Goal: Transaction & Acquisition: Purchase product/service

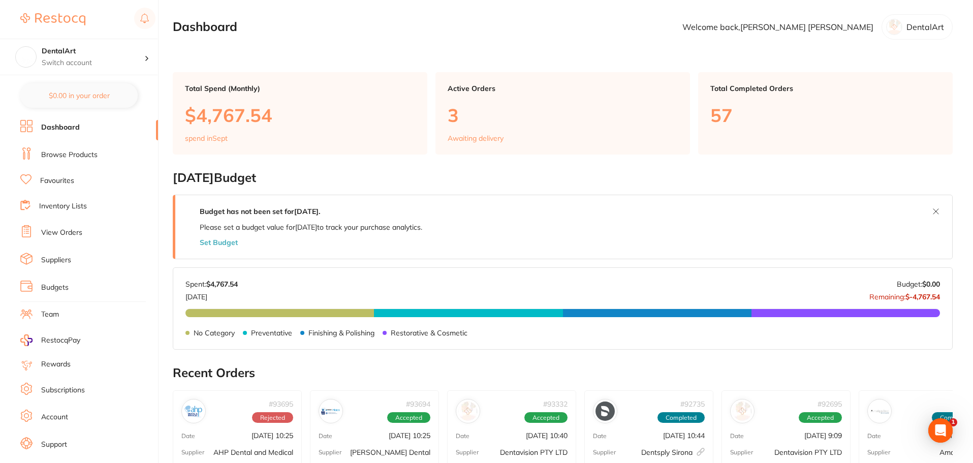
click at [87, 151] on link "Browse Products" at bounding box center [69, 155] width 56 height 10
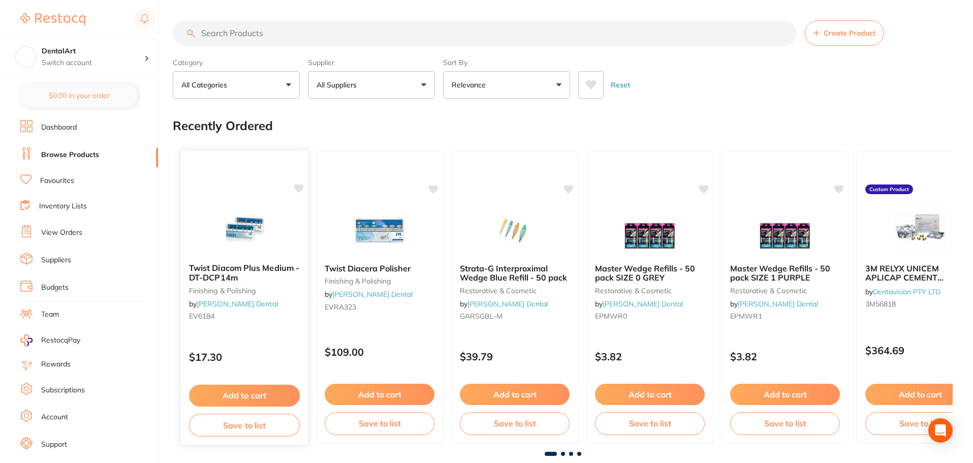
click at [228, 215] on img at bounding box center [244, 229] width 67 height 51
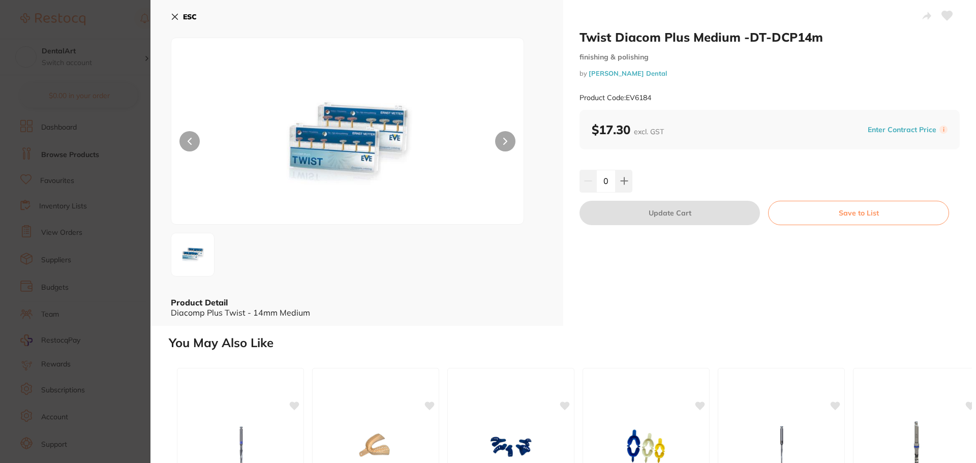
click at [500, 139] on button at bounding box center [505, 141] width 20 height 20
click at [175, 20] on icon at bounding box center [175, 17] width 8 height 8
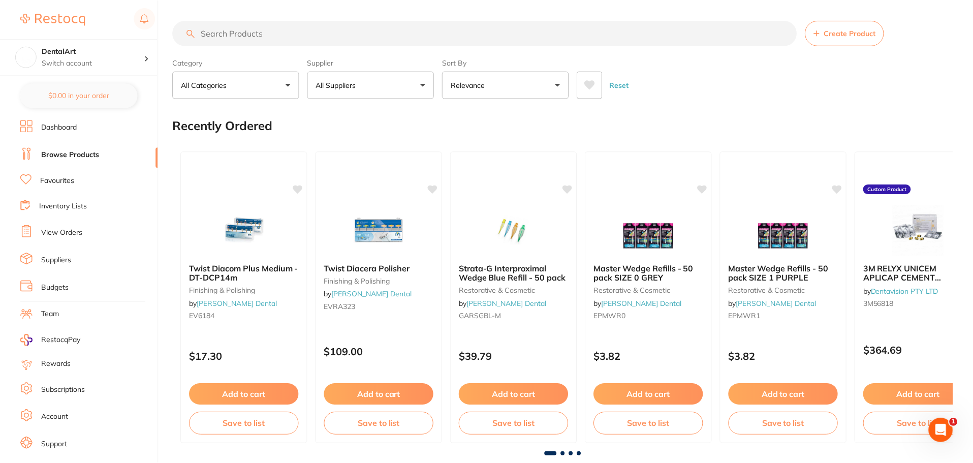
scroll to position [152, 0]
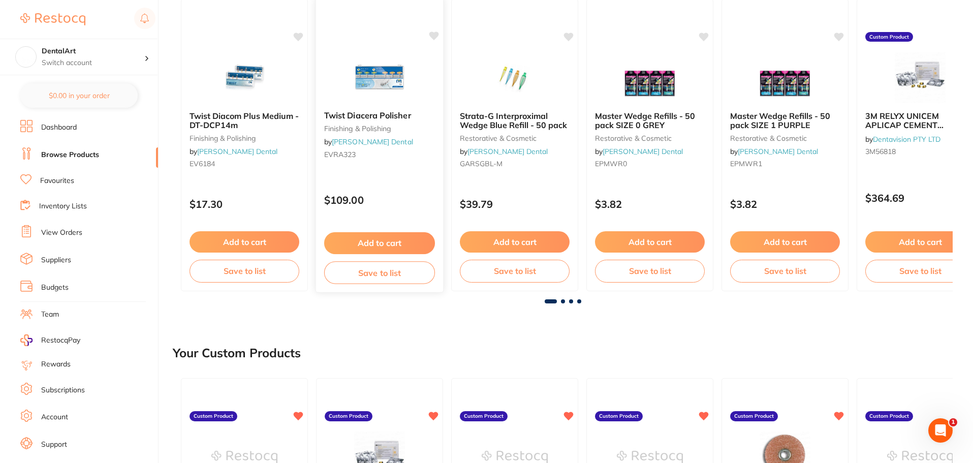
click at [385, 97] on img at bounding box center [379, 76] width 67 height 51
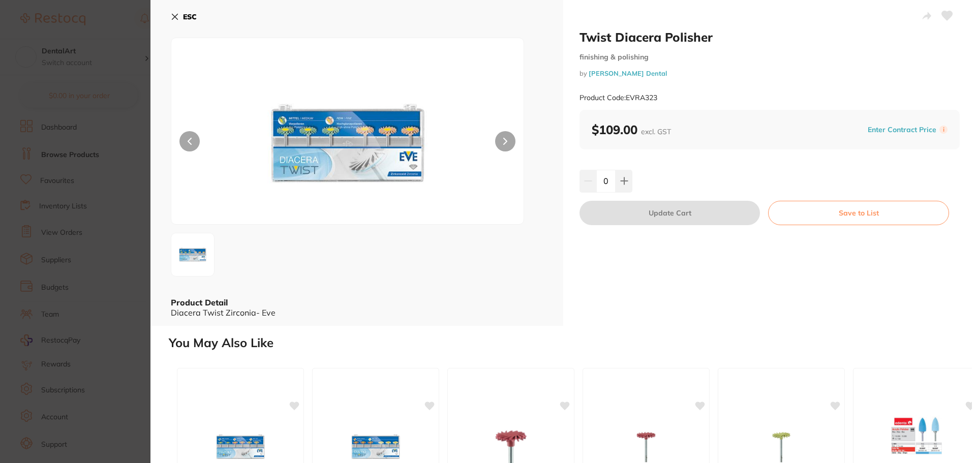
click at [942, 10] on button at bounding box center [946, 16] width 25 height 25
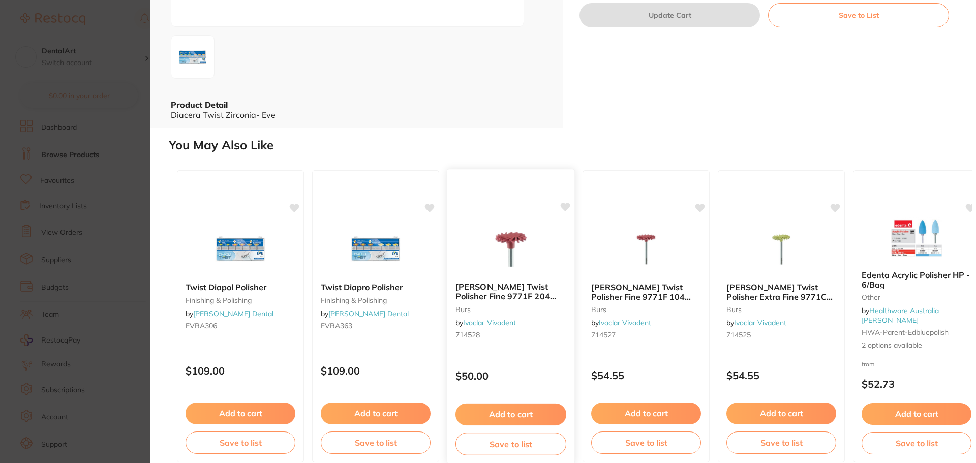
scroll to position [203, 0]
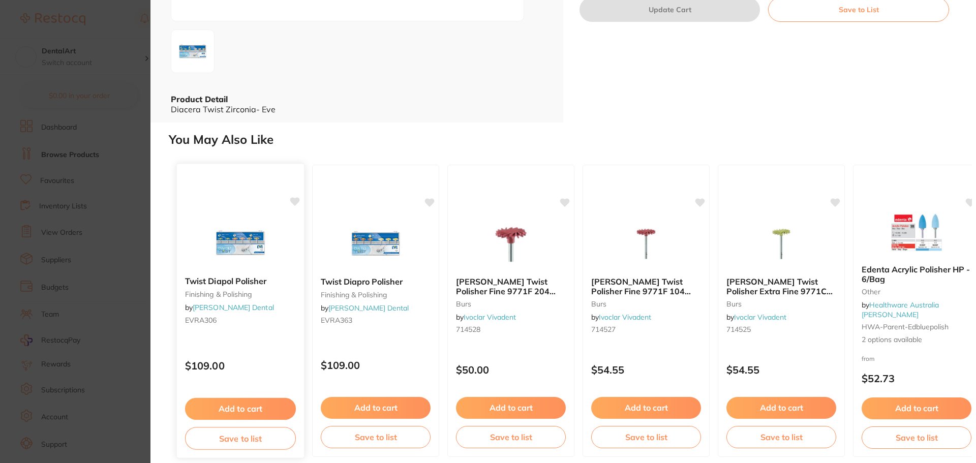
click at [242, 237] on img at bounding box center [240, 242] width 67 height 51
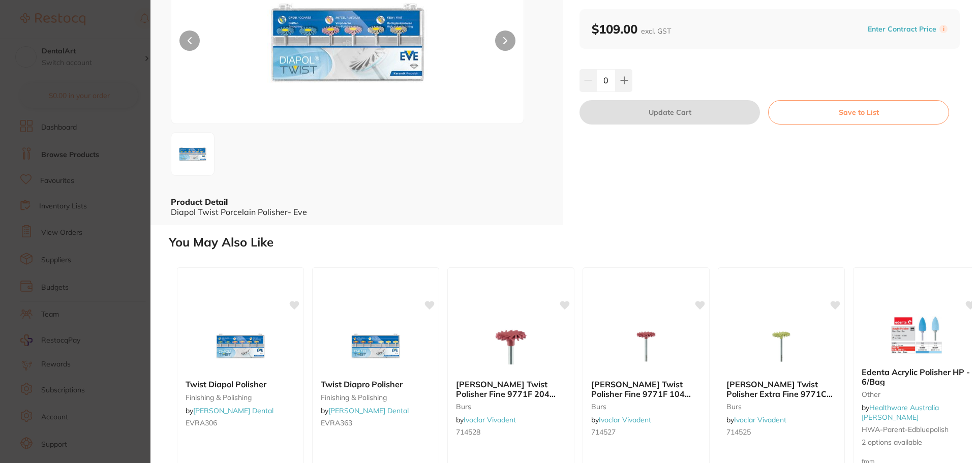
scroll to position [102, 0]
click at [378, 352] on img at bounding box center [375, 344] width 67 height 51
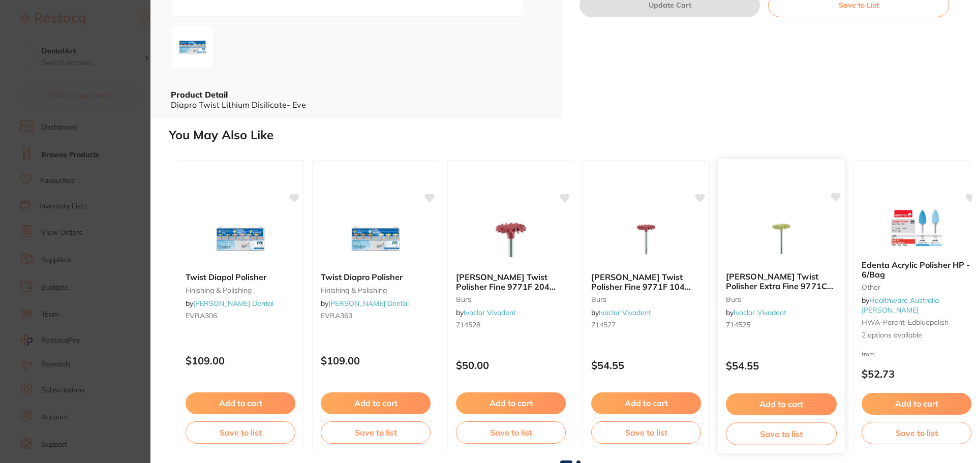
scroll to position [209, 0]
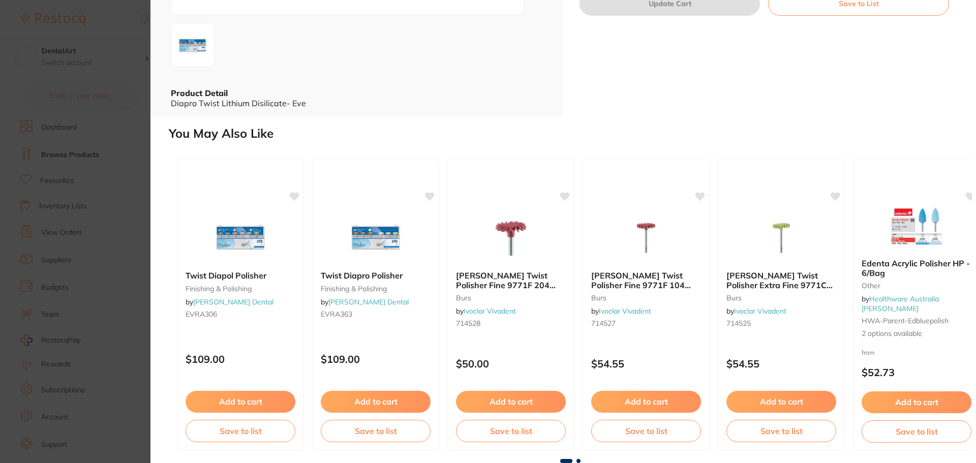
click at [578, 462] on span at bounding box center [578, 461] width 4 height 4
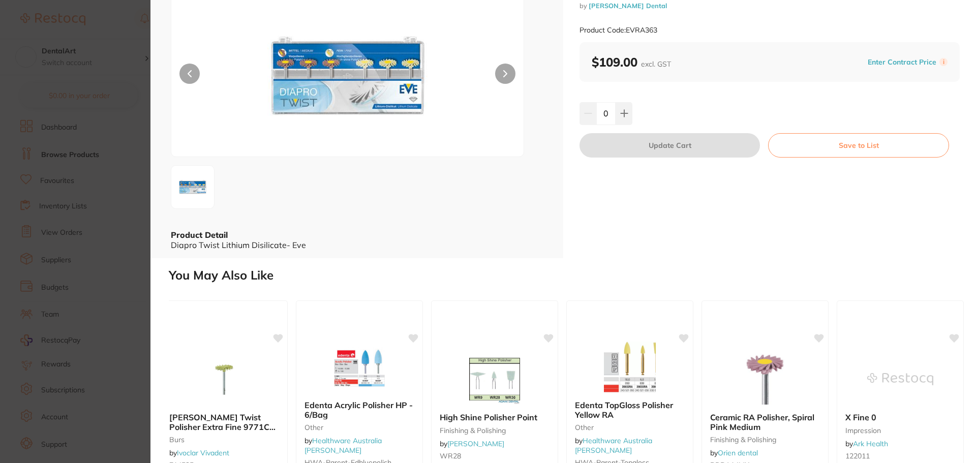
scroll to position [0, 0]
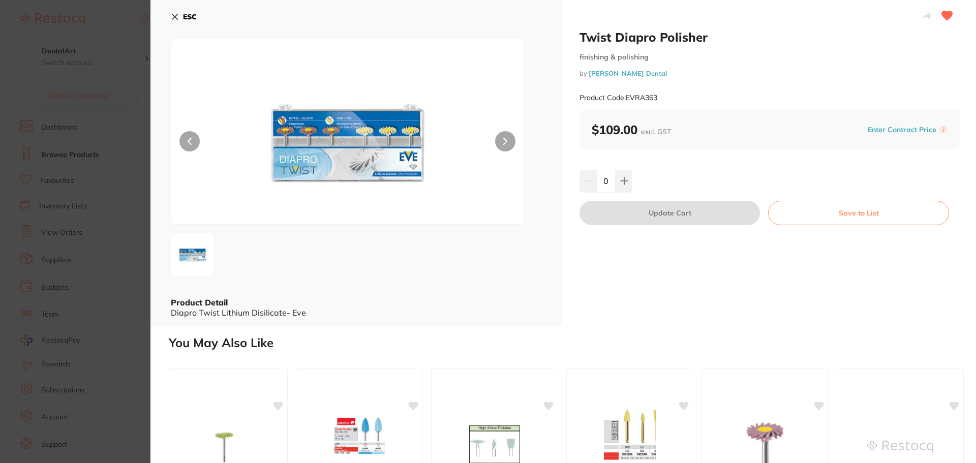
drag, startPoint x: 172, startPoint y: 11, endPoint x: 177, endPoint y: 25, distance: 15.6
click at [172, 15] on button "ESC" at bounding box center [184, 16] width 26 height 17
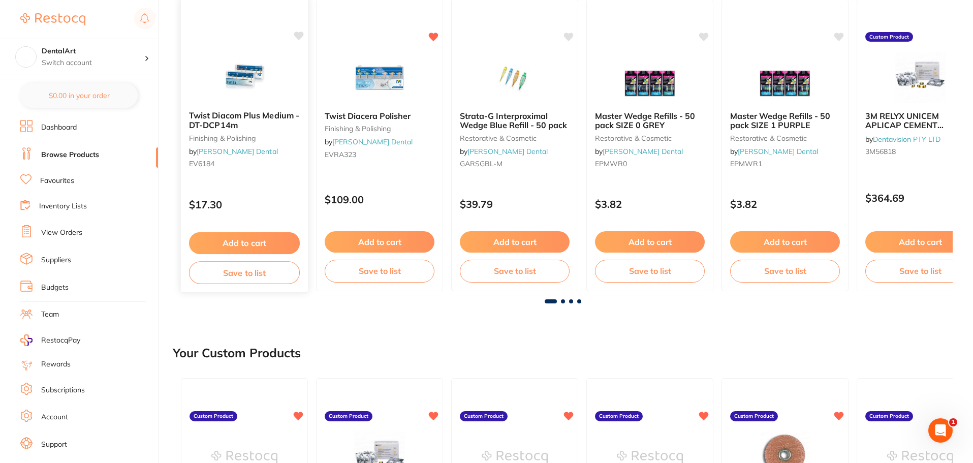
click at [300, 38] on icon at bounding box center [299, 36] width 10 height 9
click at [268, 134] on small "finishing & polishing" at bounding box center [244, 138] width 111 height 8
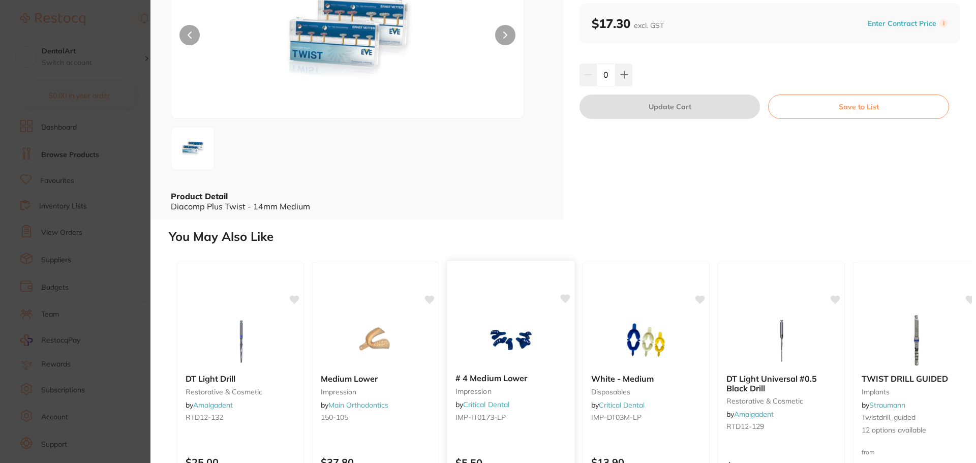
scroll to position [209, 0]
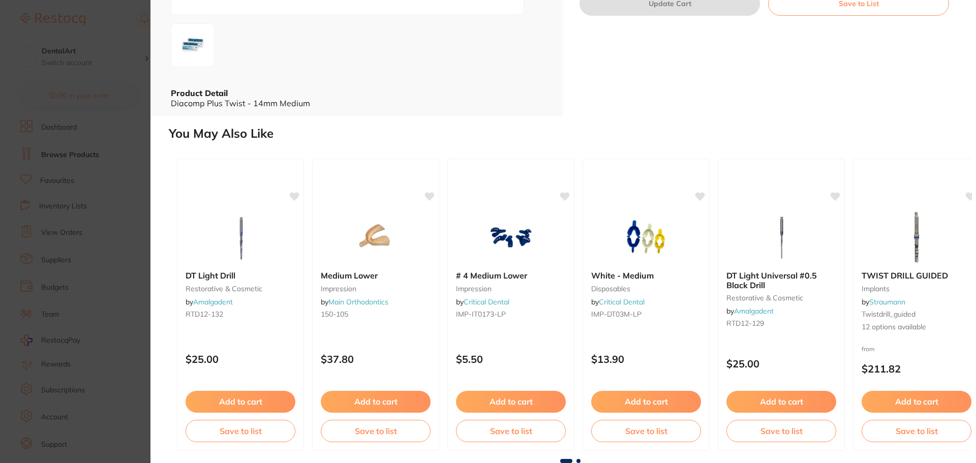
click at [578, 462] on span at bounding box center [578, 461] width 4 height 4
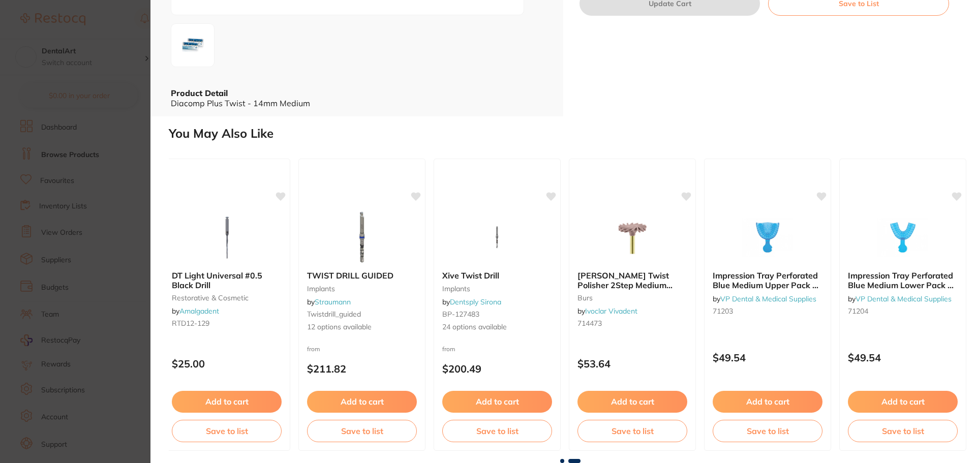
scroll to position [0, 559]
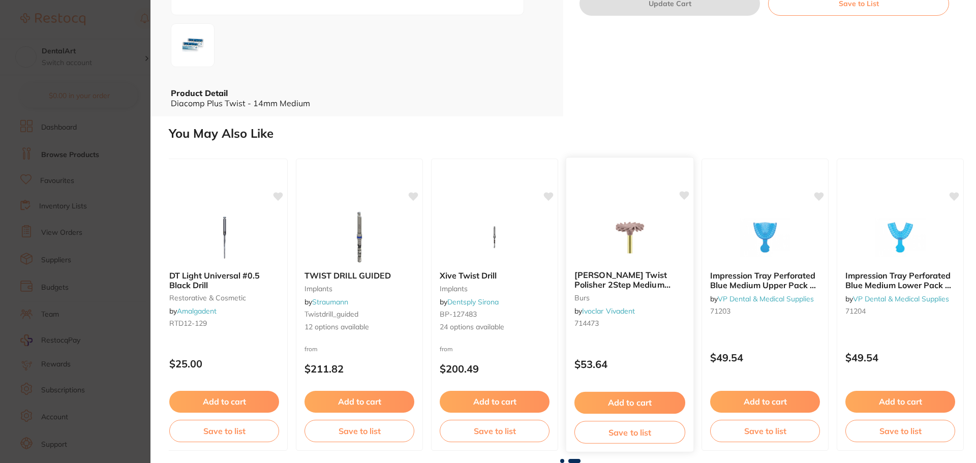
click at [645, 243] on img at bounding box center [629, 236] width 67 height 51
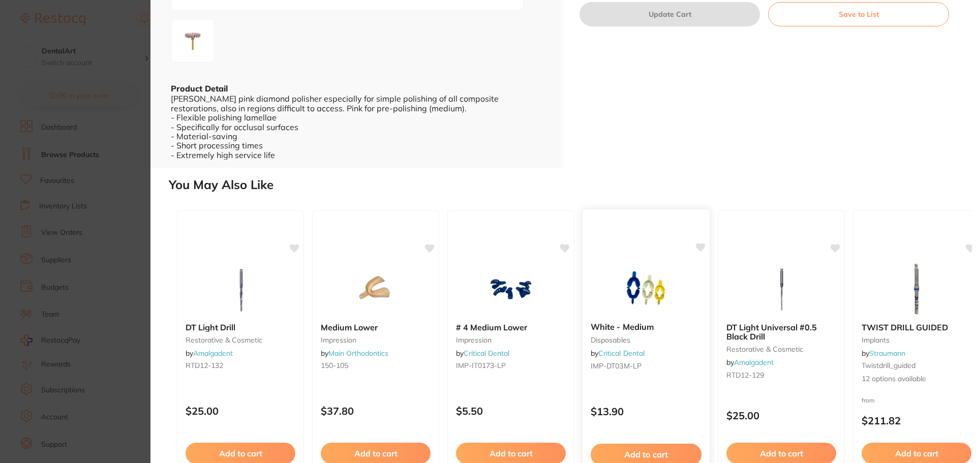
scroll to position [266, 0]
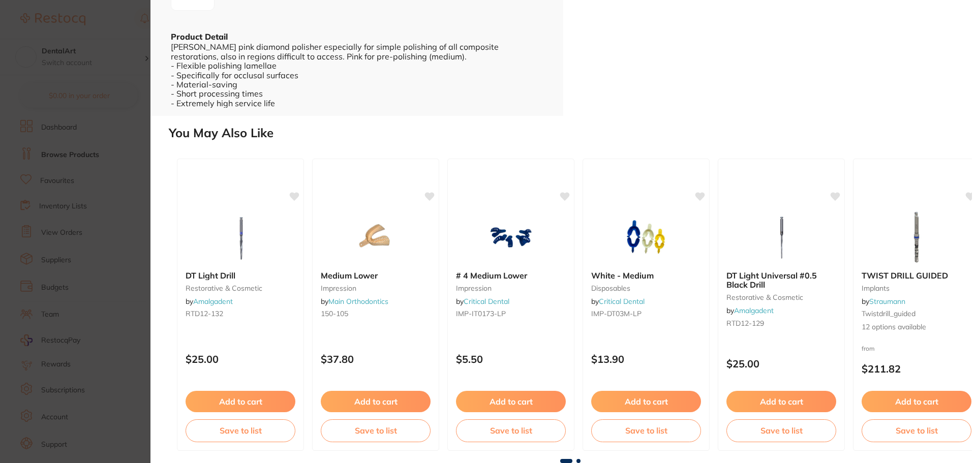
click at [576, 460] on span at bounding box center [578, 461] width 4 height 4
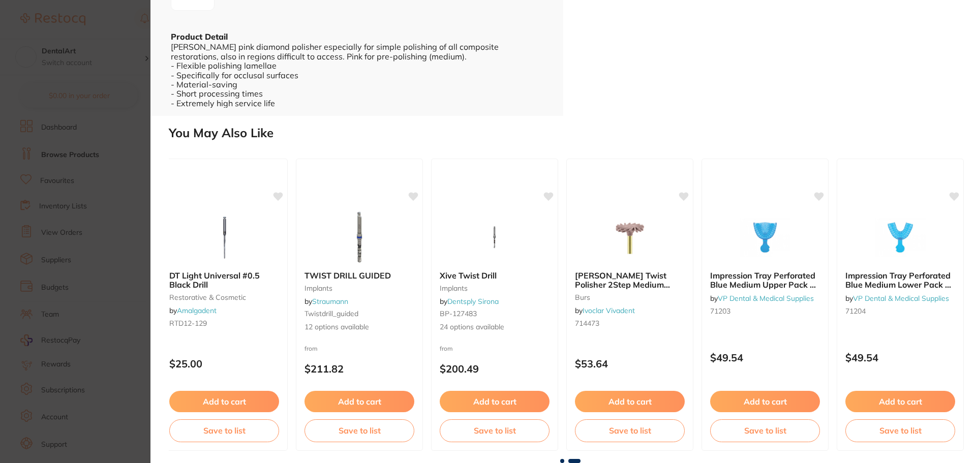
scroll to position [0, 0]
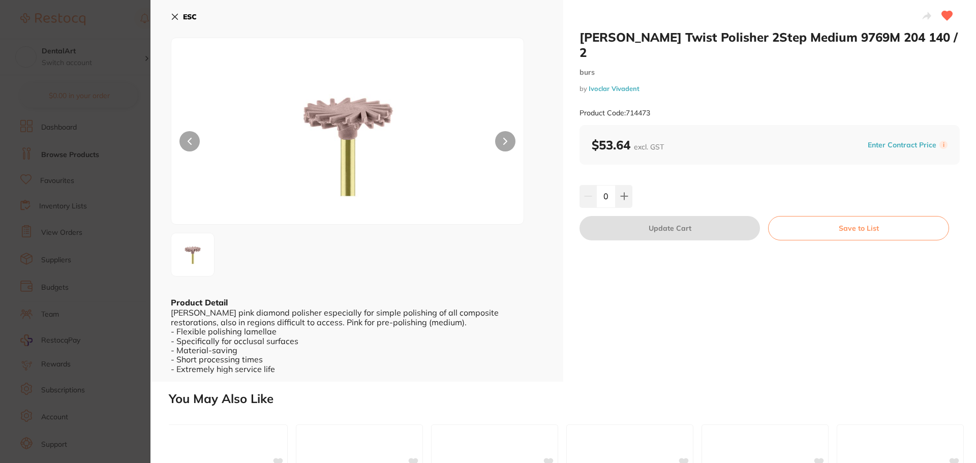
click at [177, 14] on icon at bounding box center [175, 17] width 8 height 8
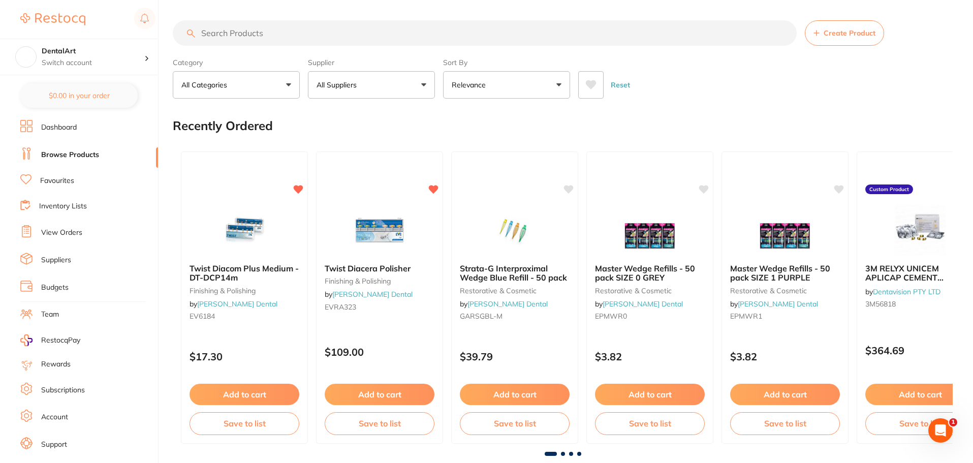
click at [406, 85] on button "All Suppliers" at bounding box center [371, 84] width 127 height 27
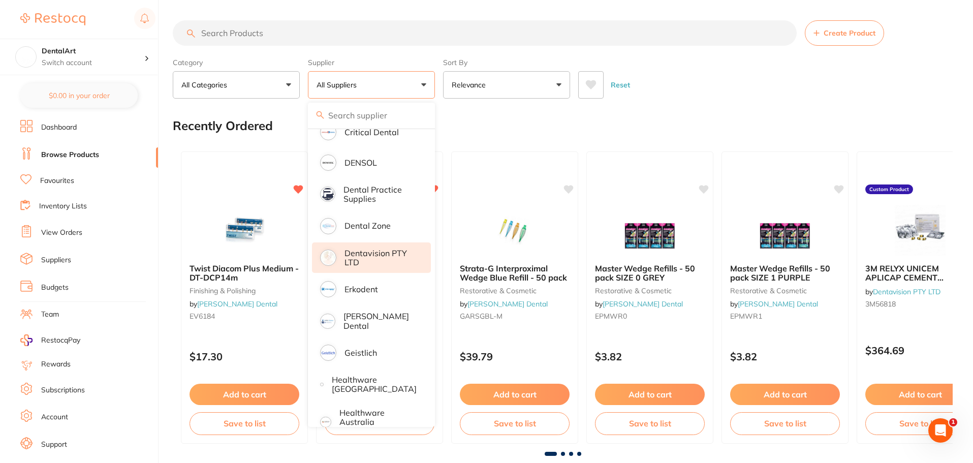
scroll to position [305, 0]
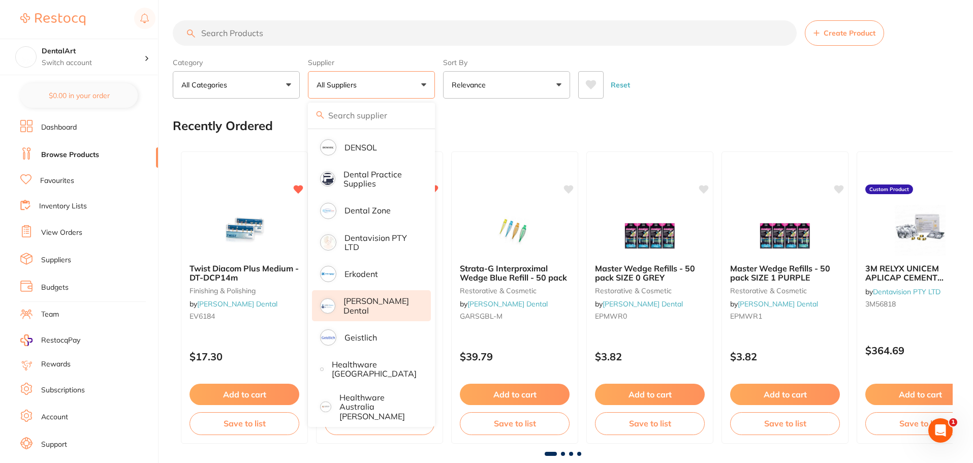
click at [399, 298] on li "[PERSON_NAME] Dental" at bounding box center [371, 305] width 119 height 31
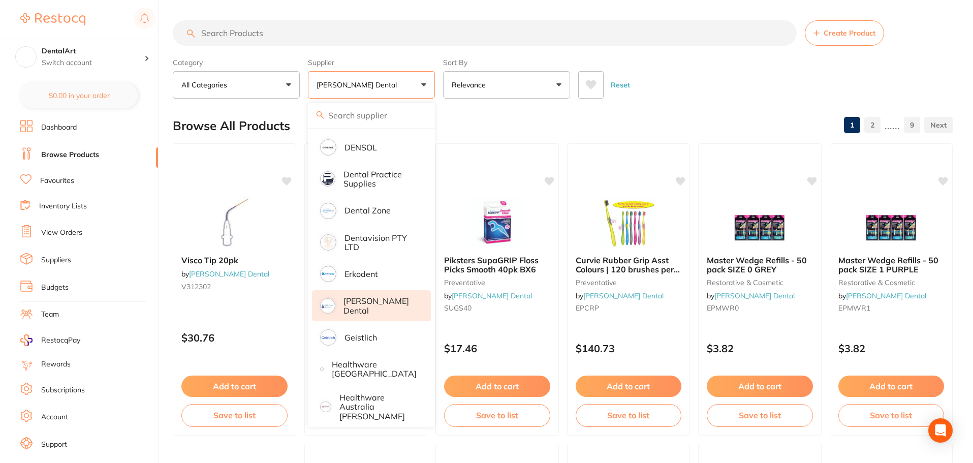
click at [735, 95] on div "Reset" at bounding box center [761, 81] width 366 height 36
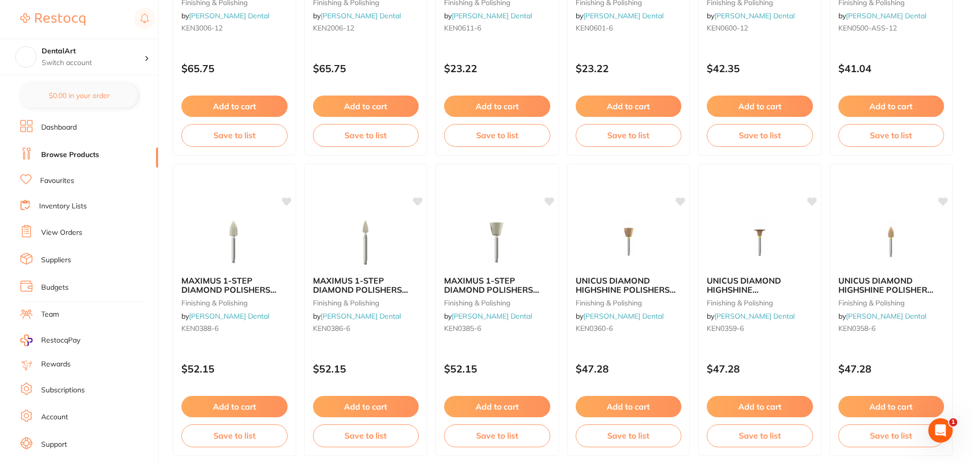
scroll to position [2428, 0]
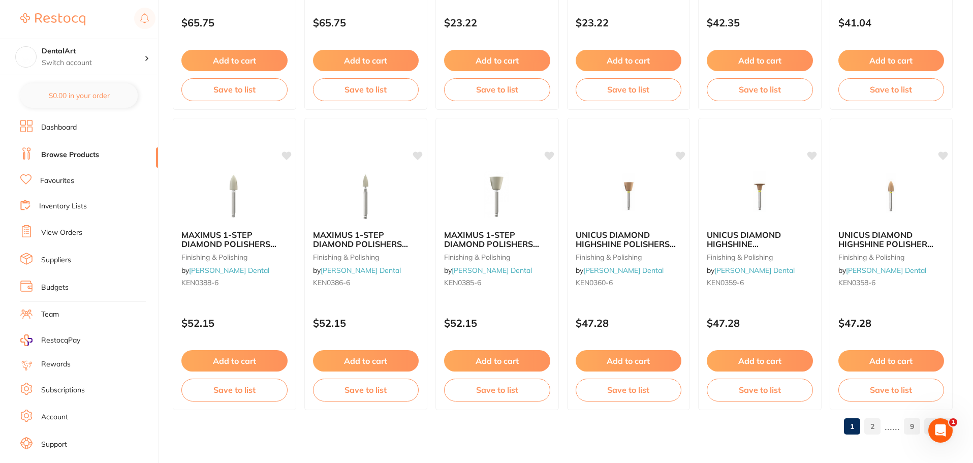
click at [875, 424] on link "2" at bounding box center [872, 426] width 16 height 20
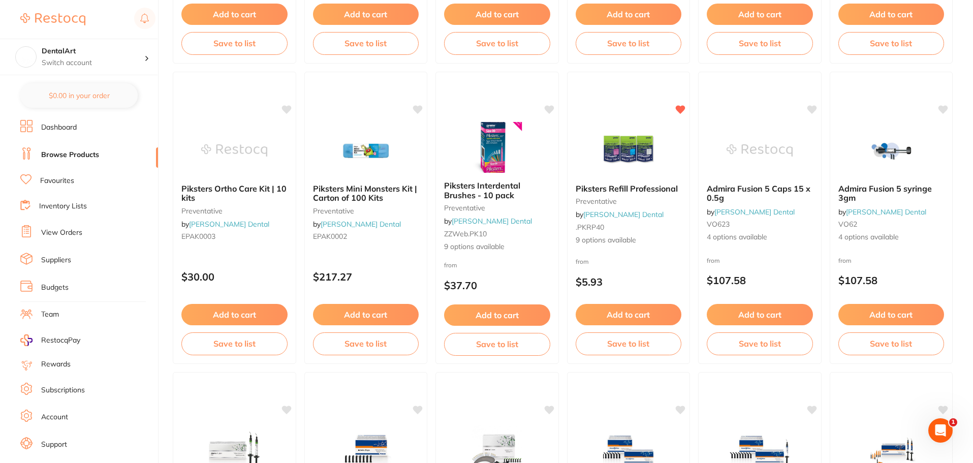
scroll to position [1575, 0]
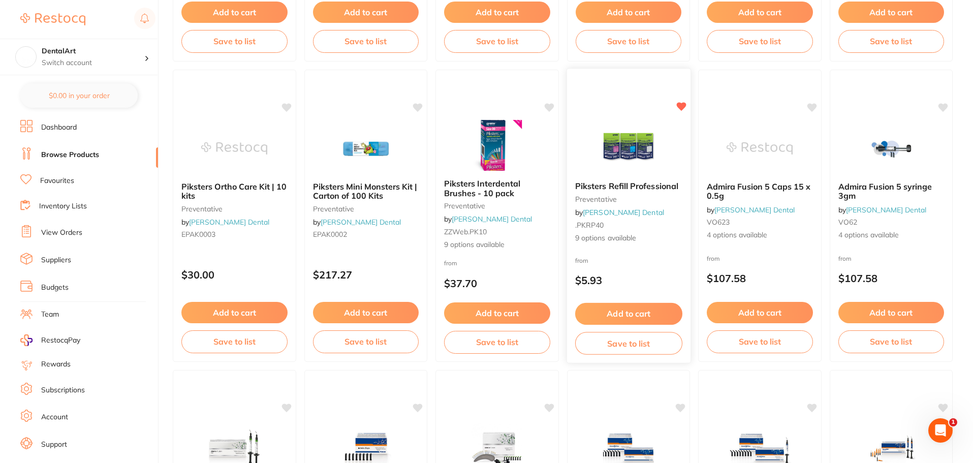
click at [622, 143] on img at bounding box center [628, 147] width 67 height 51
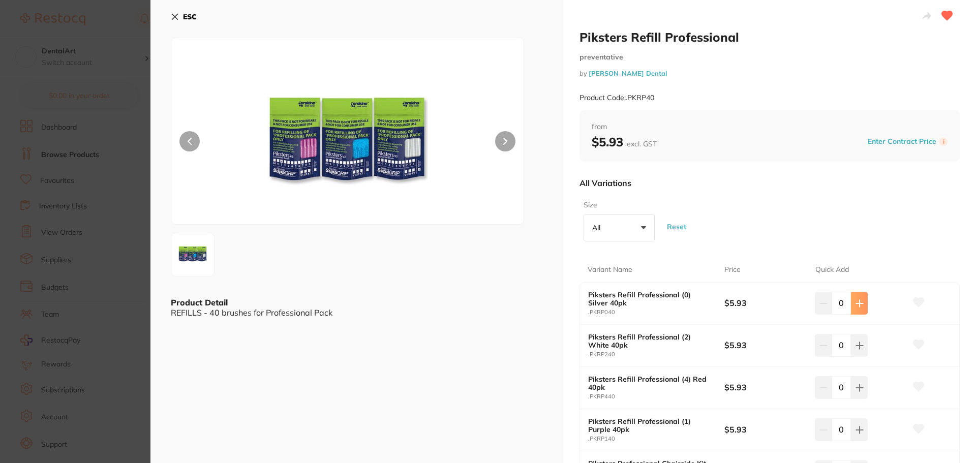
click at [860, 300] on icon at bounding box center [859, 303] width 8 height 8
type input "1"
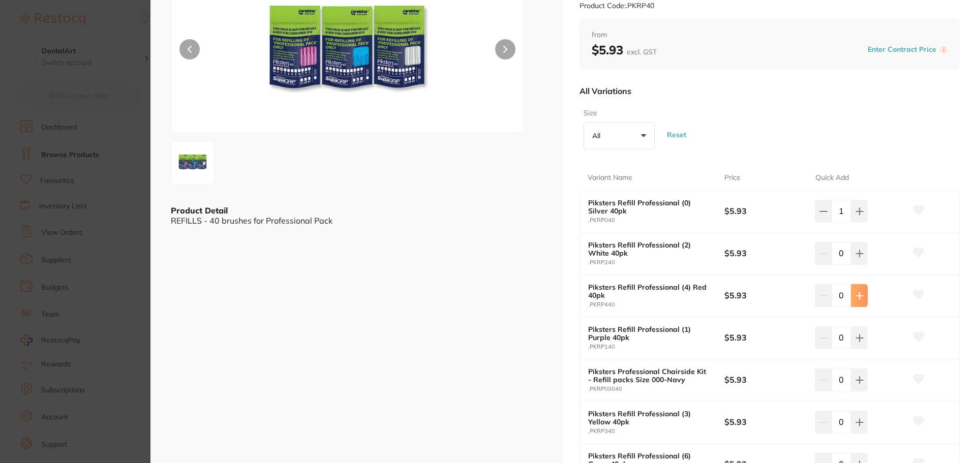
scroll to position [102, 0]
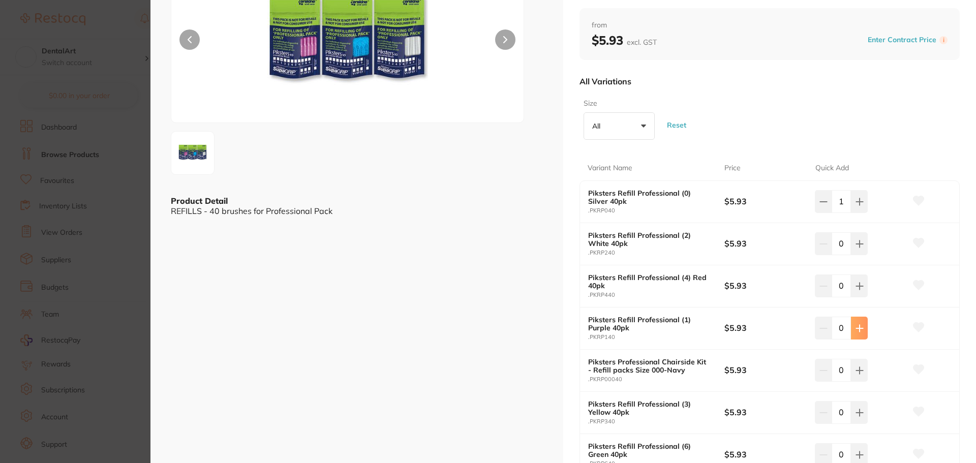
click at [859, 330] on icon at bounding box center [859, 328] width 8 height 8
type input "1"
click at [913, 324] on icon at bounding box center [918, 327] width 11 height 9
click at [914, 197] on icon at bounding box center [918, 200] width 11 height 9
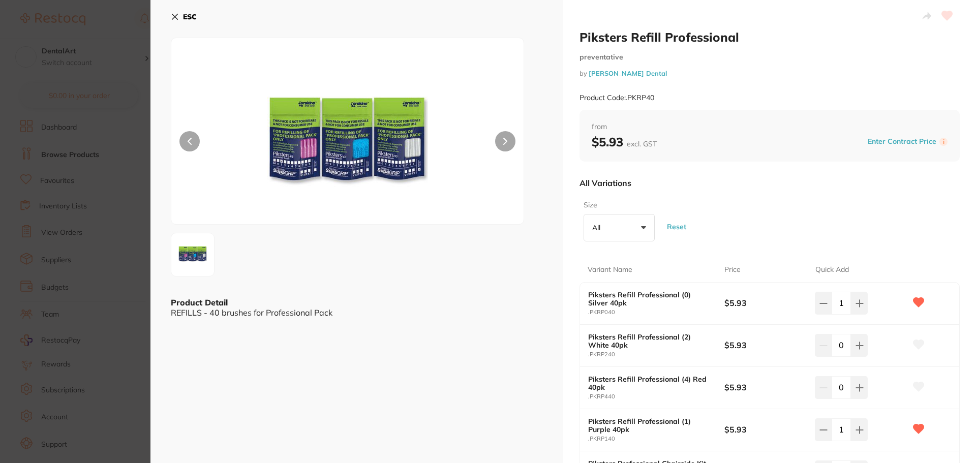
drag, startPoint x: 944, startPoint y: 14, endPoint x: 947, endPoint y: 23, distance: 9.8
click at [946, 30] on h2 "Piksters Refill Professional" at bounding box center [769, 36] width 380 height 15
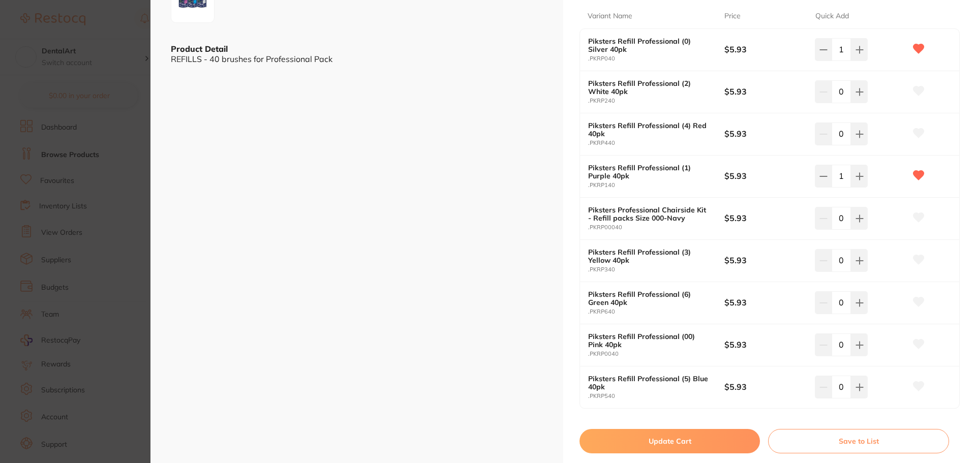
scroll to position [254, 0]
click at [644, 440] on button "Update Cart" at bounding box center [669, 440] width 180 height 24
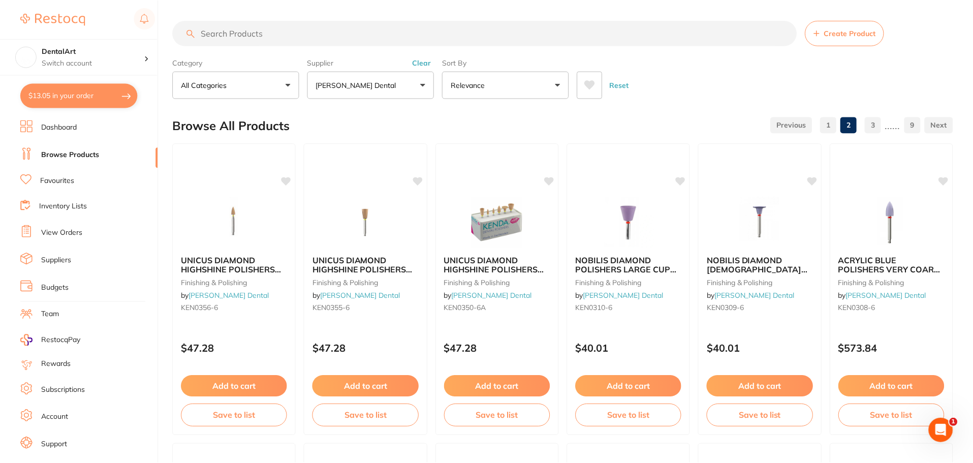
scroll to position [1575, 0]
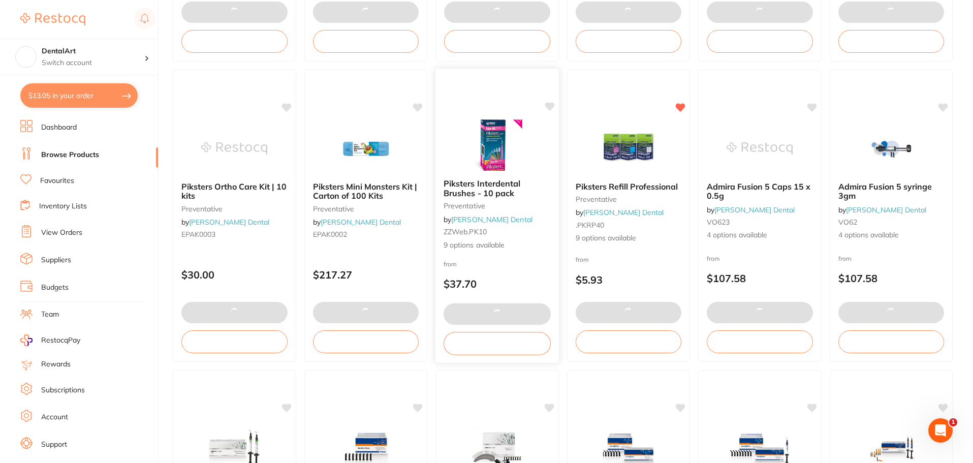
checkbox input "false"
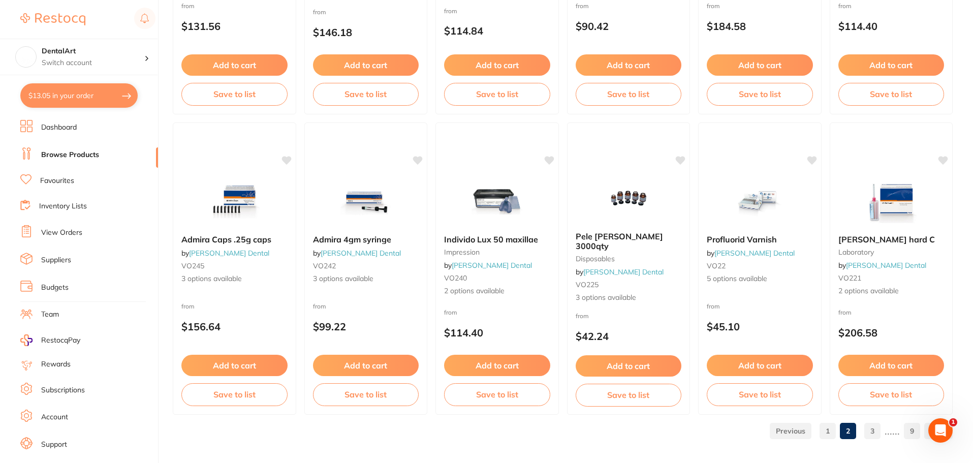
scroll to position [2428, 0]
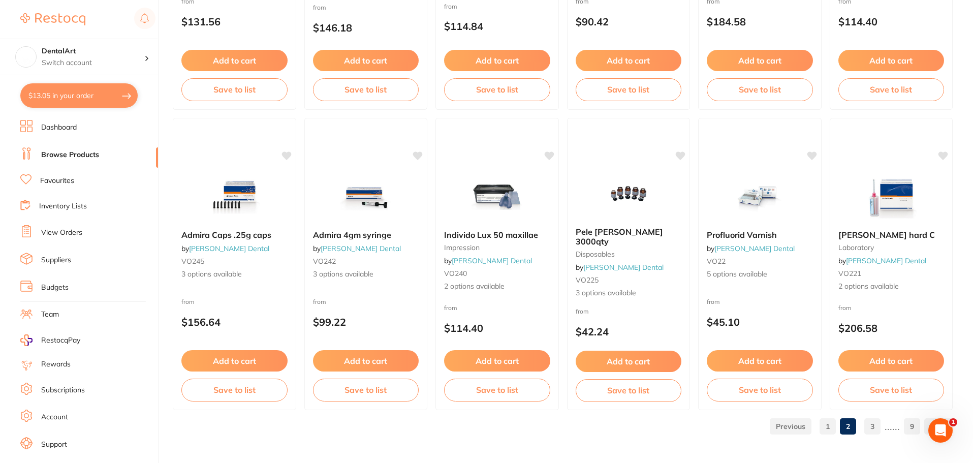
click at [876, 428] on link "3" at bounding box center [872, 426] width 16 height 20
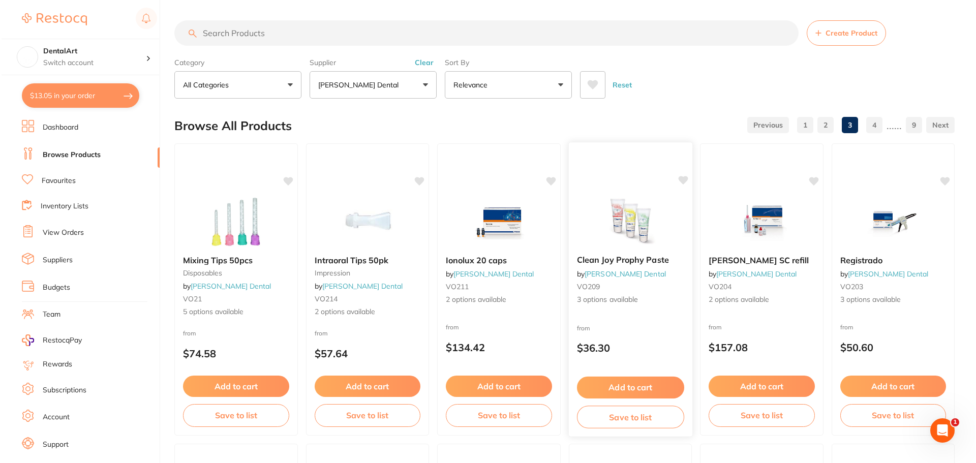
scroll to position [0, 0]
click at [217, 214] on img at bounding box center [234, 221] width 67 height 51
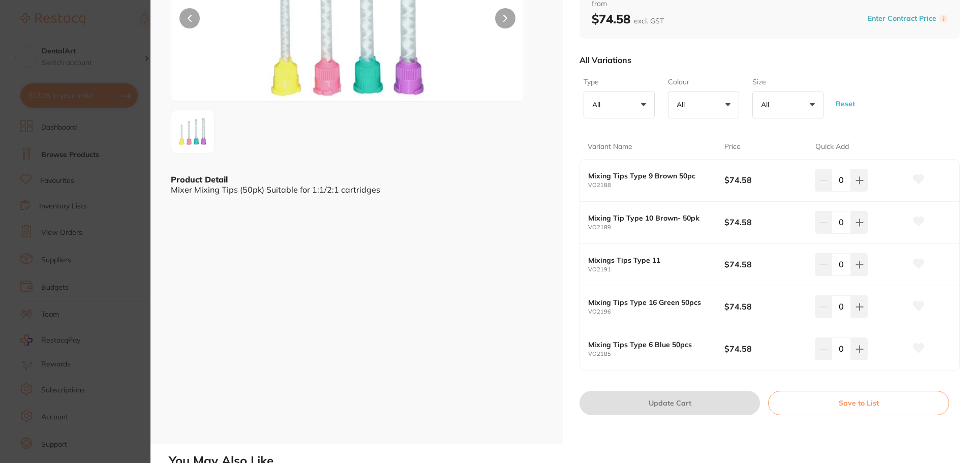
scroll to position [152, 0]
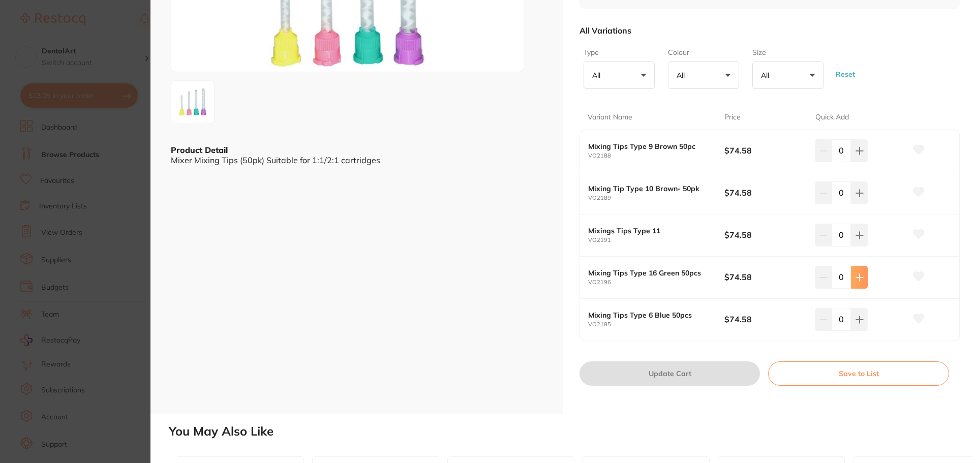
click at [856, 273] on icon at bounding box center [859, 277] width 8 height 8
type input "1"
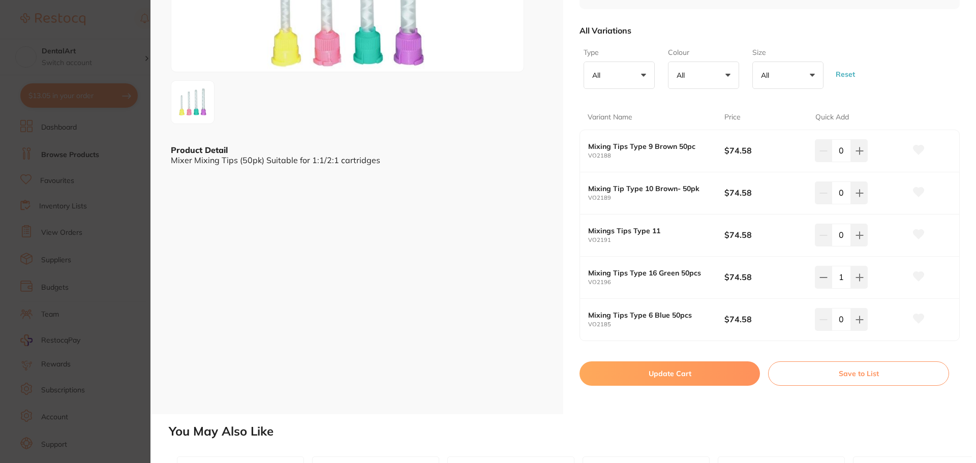
click at [664, 379] on button "Update Cart" at bounding box center [669, 373] width 180 height 24
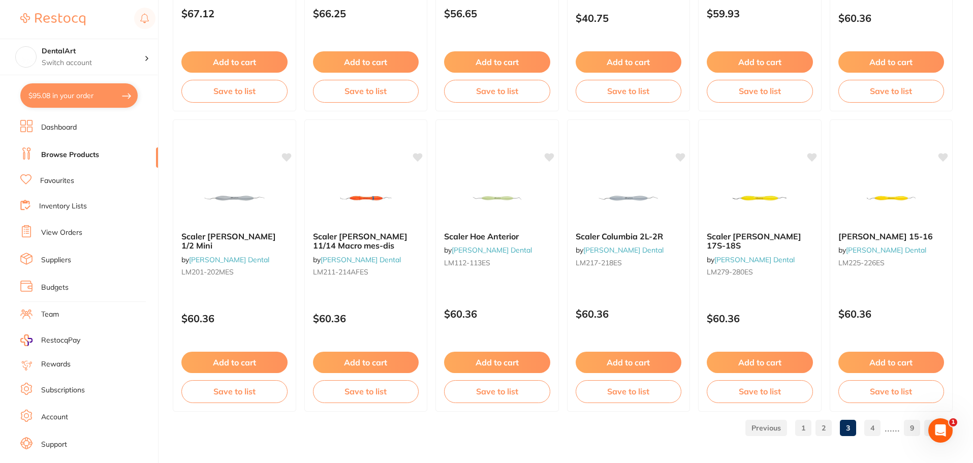
scroll to position [2428, 0]
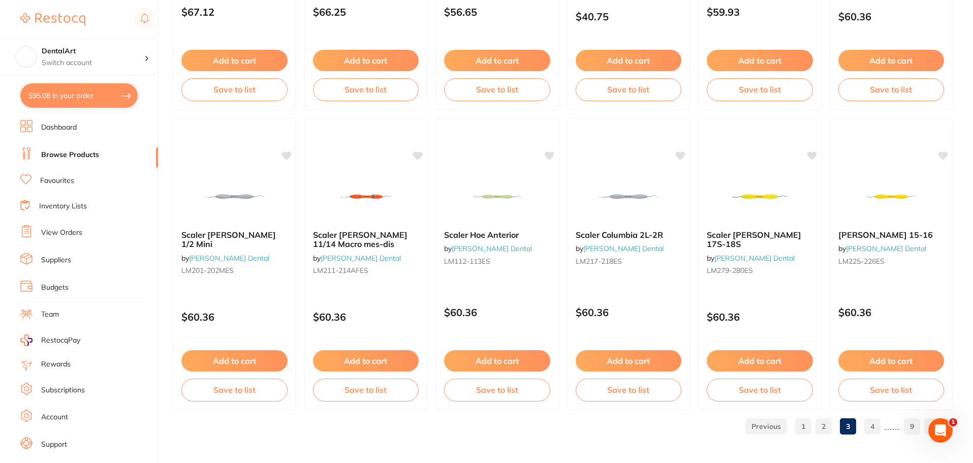
click at [869, 425] on link "4" at bounding box center [872, 426] width 16 height 20
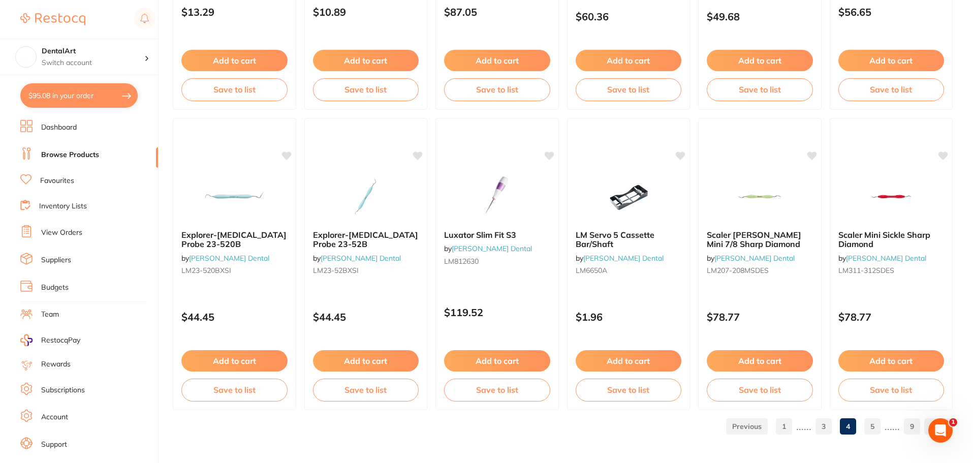
click at [867, 423] on link "5" at bounding box center [872, 426] width 16 height 20
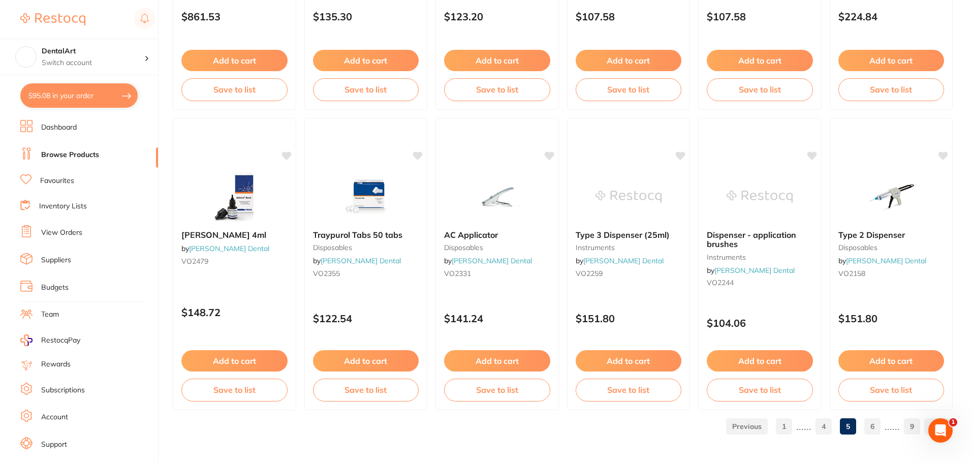
click at [868, 423] on link "6" at bounding box center [872, 426] width 16 height 20
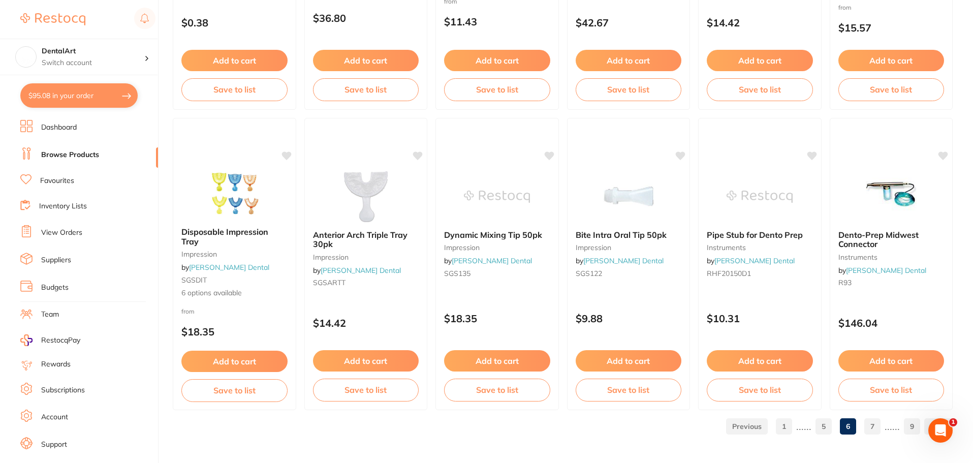
click at [869, 424] on link "7" at bounding box center [872, 426] width 16 height 20
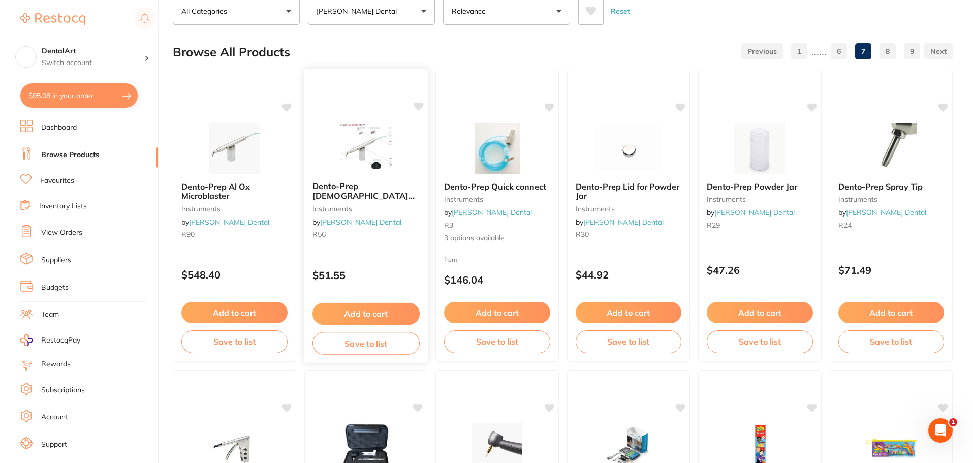
scroll to position [0, 0]
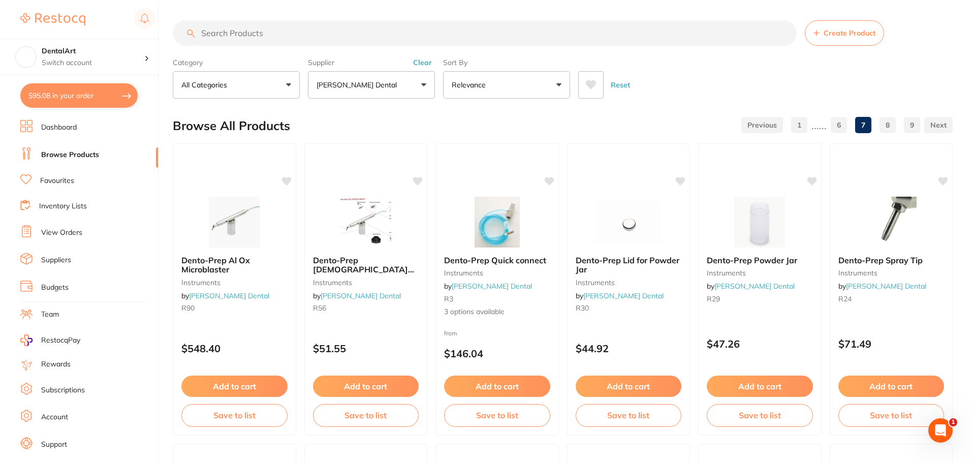
click at [261, 36] on input "search" at bounding box center [485, 32] width 624 height 25
paste input "Diacomp Plus Twist RA-342 Kit - 6pk"
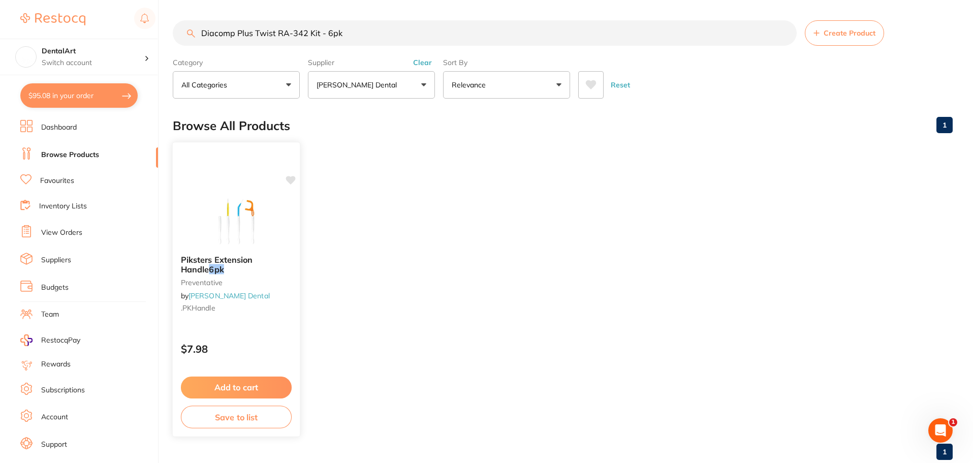
type input "Diacomp Plus Twist RA-342 Kit - 6pk"
click at [231, 204] on img at bounding box center [236, 221] width 67 height 51
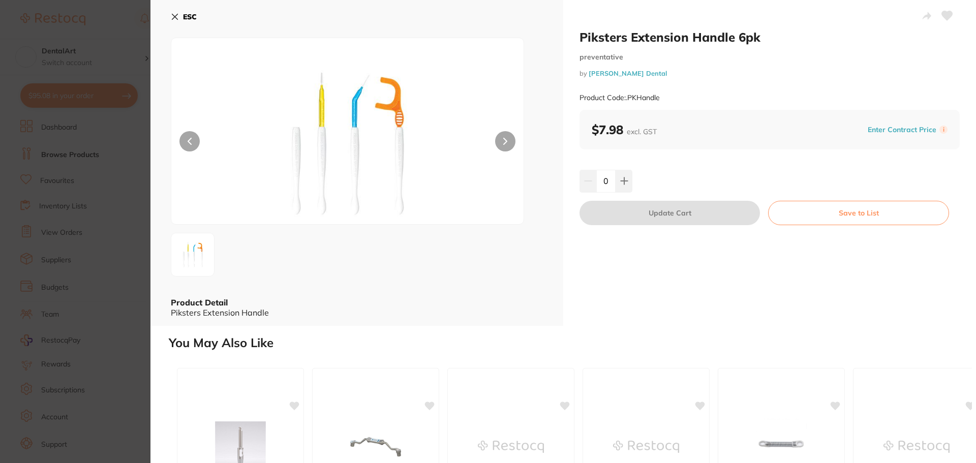
click at [176, 19] on icon at bounding box center [175, 17] width 8 height 8
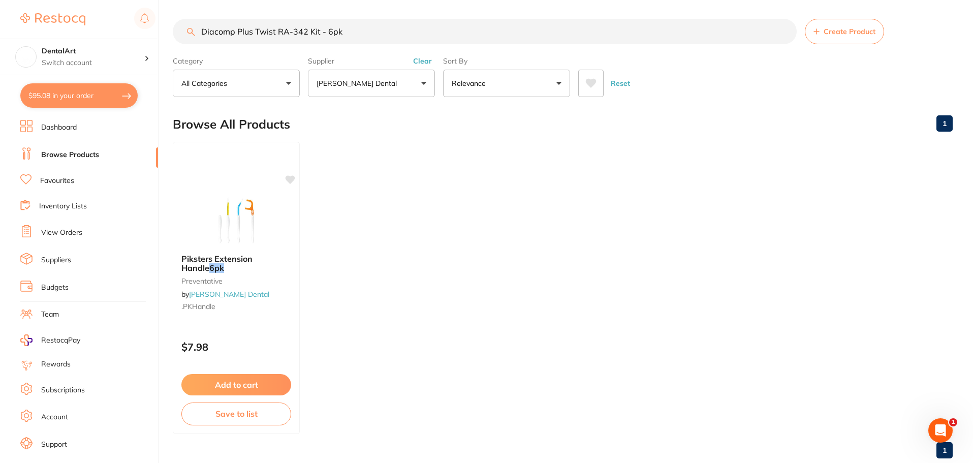
scroll to position [20, 0]
drag, startPoint x: 350, startPoint y: 33, endPoint x: 137, endPoint y: 33, distance: 212.4
click at [137, 33] on div "$95.08 DentalArt Switch account DentalArt $95.08 in your order Dashboard Browse…" at bounding box center [486, 229] width 973 height 463
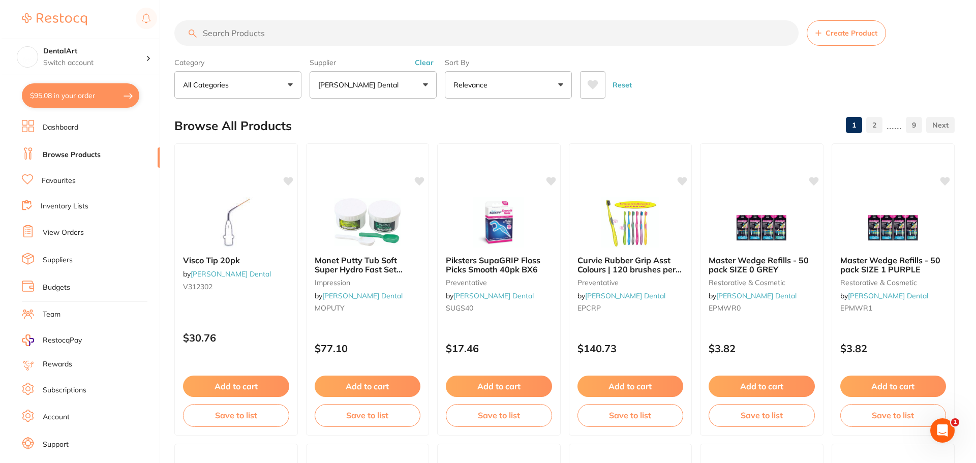
scroll to position [0, 0]
paste input "EV9086"
type input "EV9086"
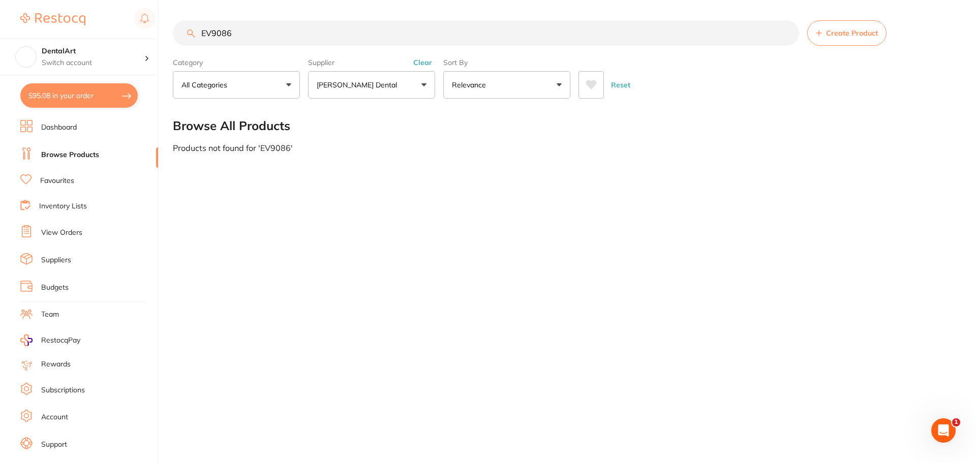
drag, startPoint x: 252, startPoint y: 35, endPoint x: 91, endPoint y: 21, distance: 160.6
click at [91, 21] on div "$95.08 DentalArt Switch account DentalArt $95.08 in your order Dashboard Browse…" at bounding box center [488, 231] width 976 height 463
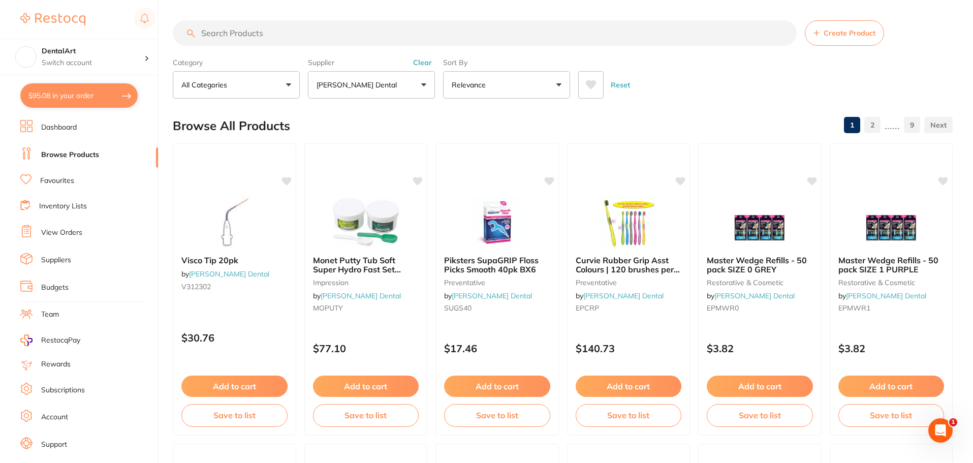
click at [314, 34] on input "search" at bounding box center [485, 32] width 624 height 25
